Goal: Transaction & Acquisition: Purchase product/service

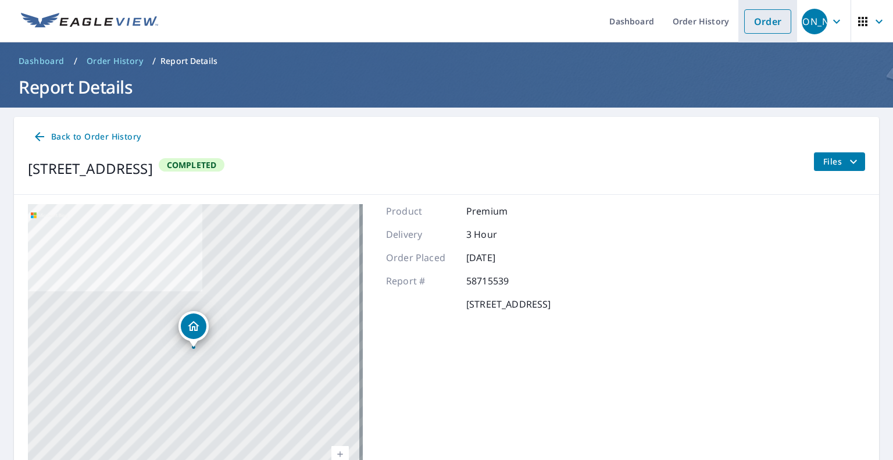
click at [745, 24] on link "Order" at bounding box center [768, 21] width 47 height 24
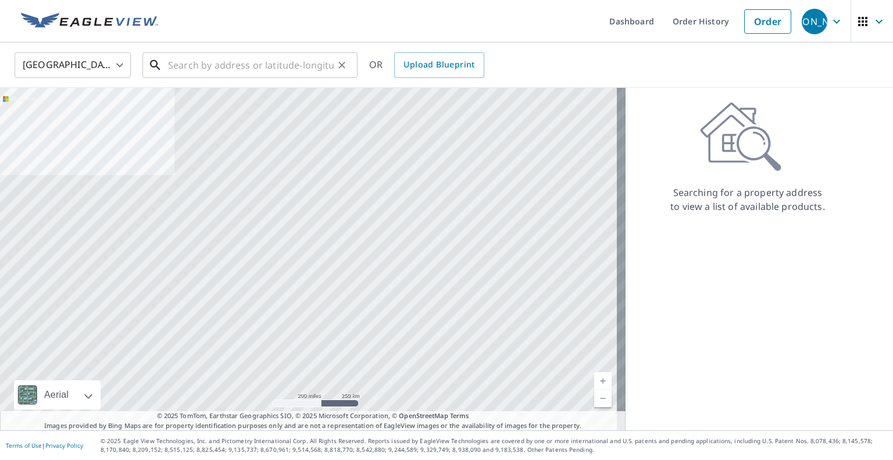
click at [291, 63] on input "text" at bounding box center [251, 65] width 166 height 33
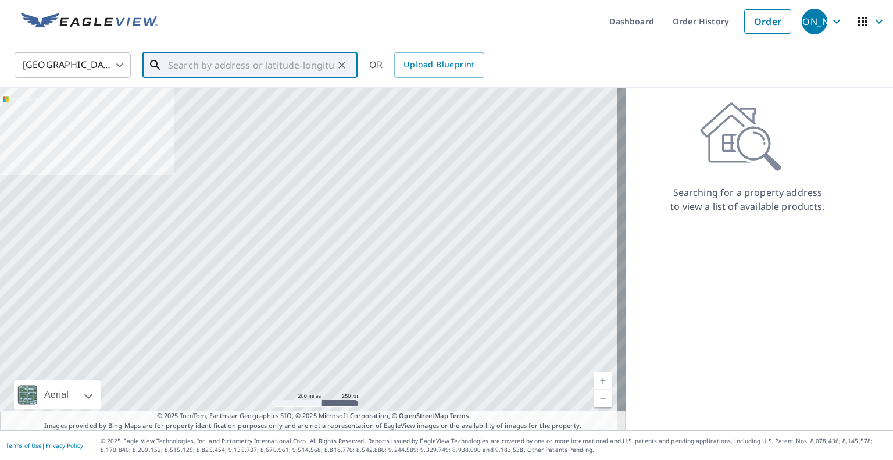
paste input "[STREET_ADDRESS][PERSON_NAME][PERSON_NAME]"
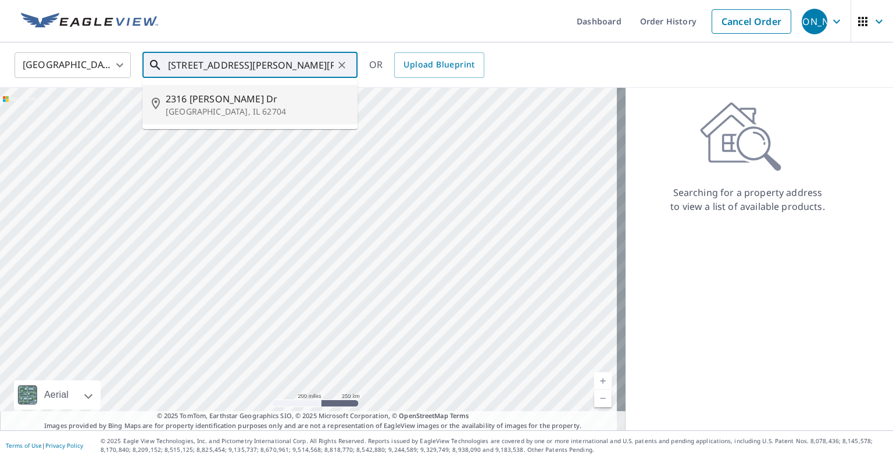
click at [291, 98] on span "2316 [PERSON_NAME] Dr" at bounding box center [257, 99] width 183 height 14
type input "[STREET_ADDRESS][PERSON_NAME][PERSON_NAME]"
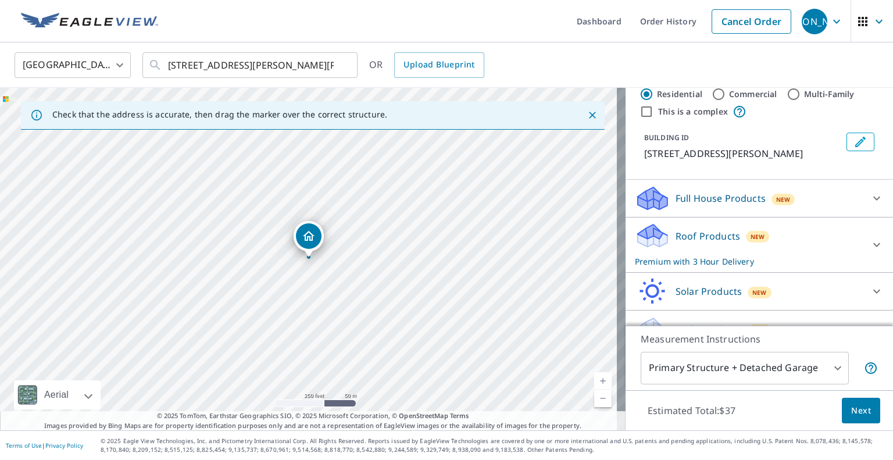
scroll to position [50, 0]
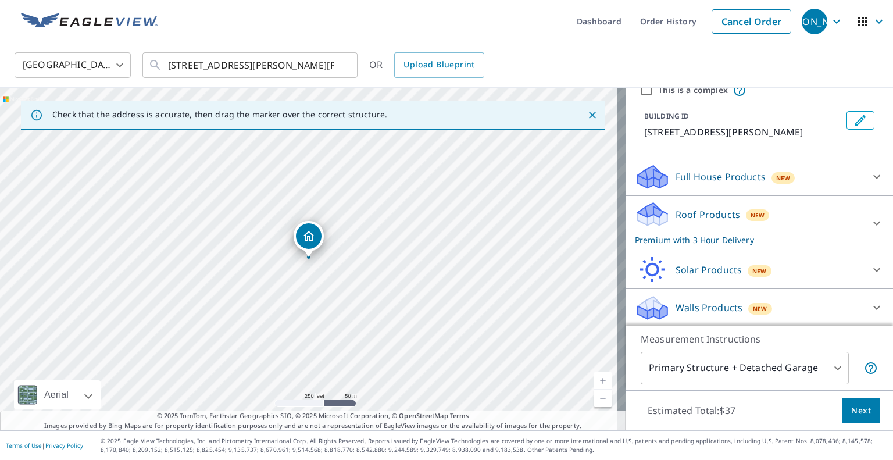
click at [771, 234] on p "Premium with 3 Hour Delivery" at bounding box center [749, 240] width 228 height 12
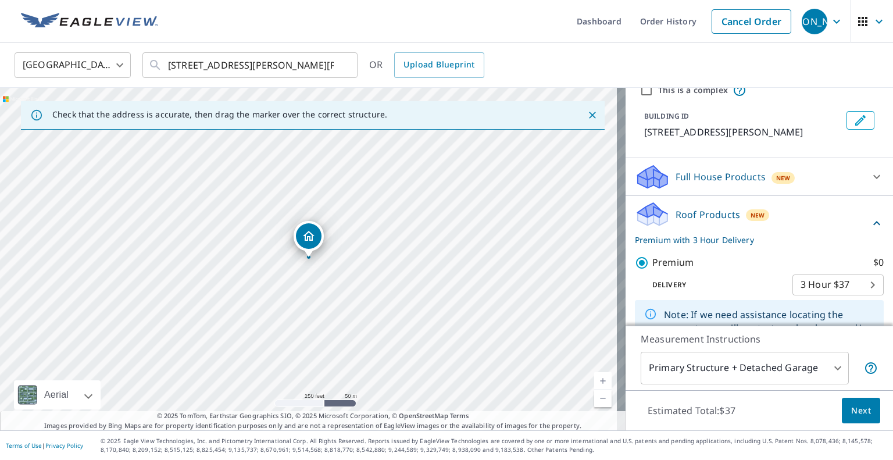
click at [838, 283] on body "JA [PERSON_NAME] Dashboard Order History Cancel Order JA [GEOGRAPHIC_DATA] [GEO…" at bounding box center [446, 230] width 893 height 460
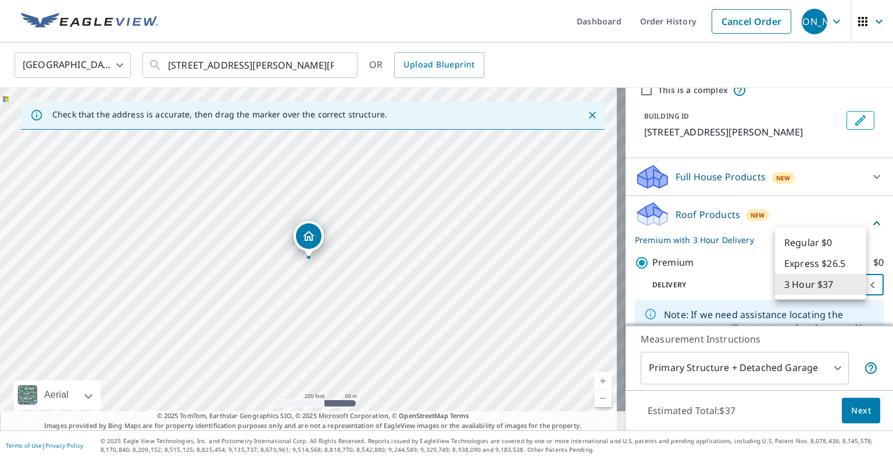
click at [819, 241] on li "Regular $0" at bounding box center [820, 242] width 91 height 21
type input "8"
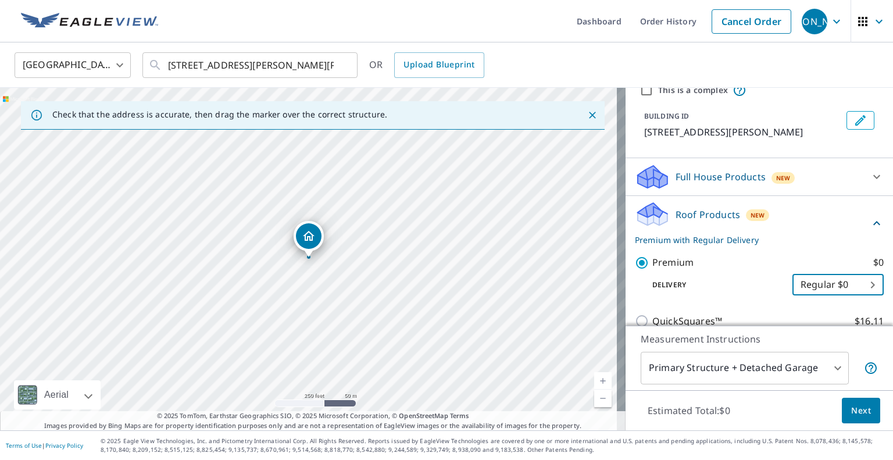
click at [861, 412] on span "Next" at bounding box center [862, 411] width 20 height 15
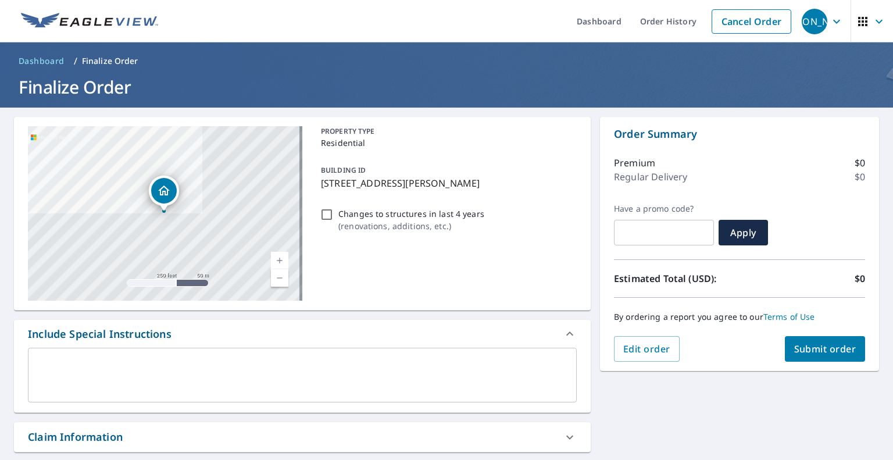
click at [322, 214] on input "Changes to structures in last 4 years ( renovations, additions, etc. )" at bounding box center [327, 215] width 14 height 14
checkbox input "true"
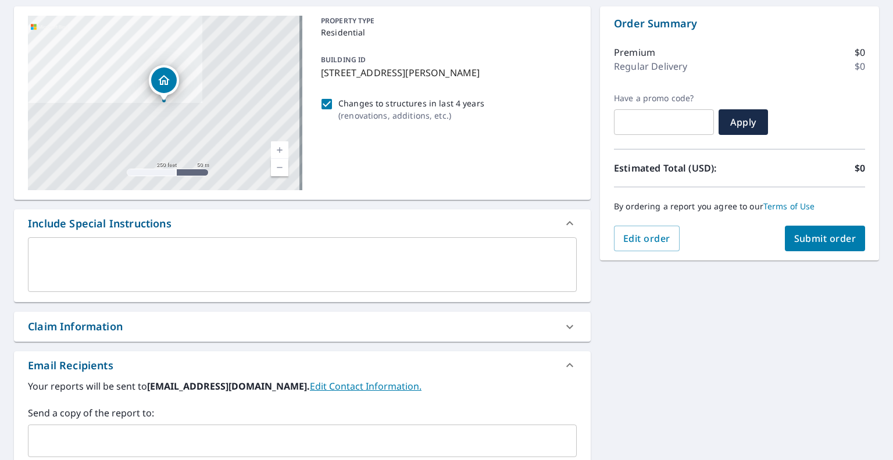
scroll to position [116, 0]
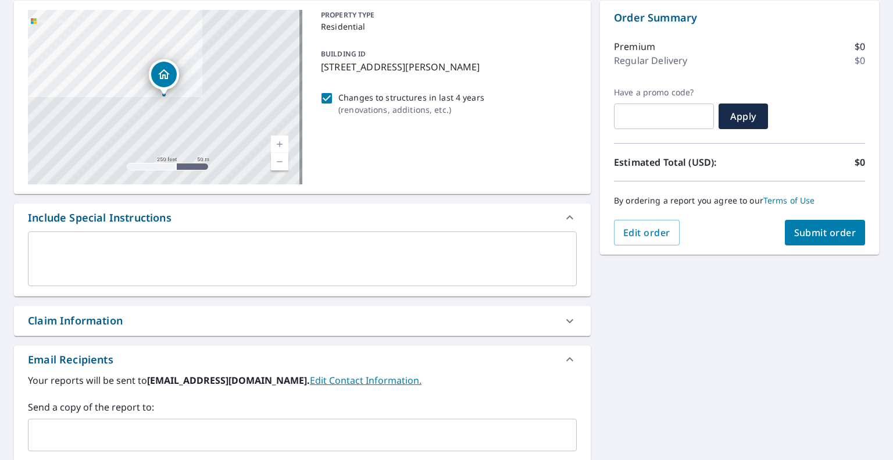
click at [107, 433] on input "text" at bounding box center [293, 435] width 521 height 22
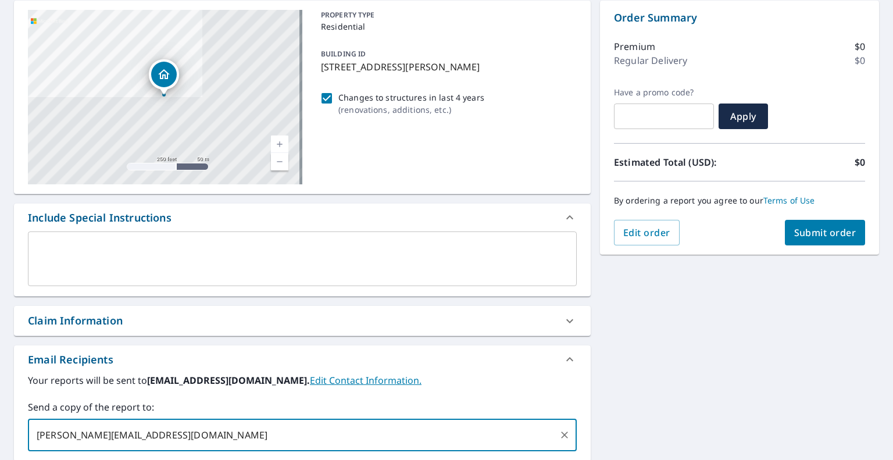
type input "[PERSON_NAME][EMAIL_ADDRESS][DOMAIN_NAME]"
click at [803, 226] on span "Submit order" at bounding box center [826, 232] width 62 height 13
